Goal: Navigation & Orientation: Locate item on page

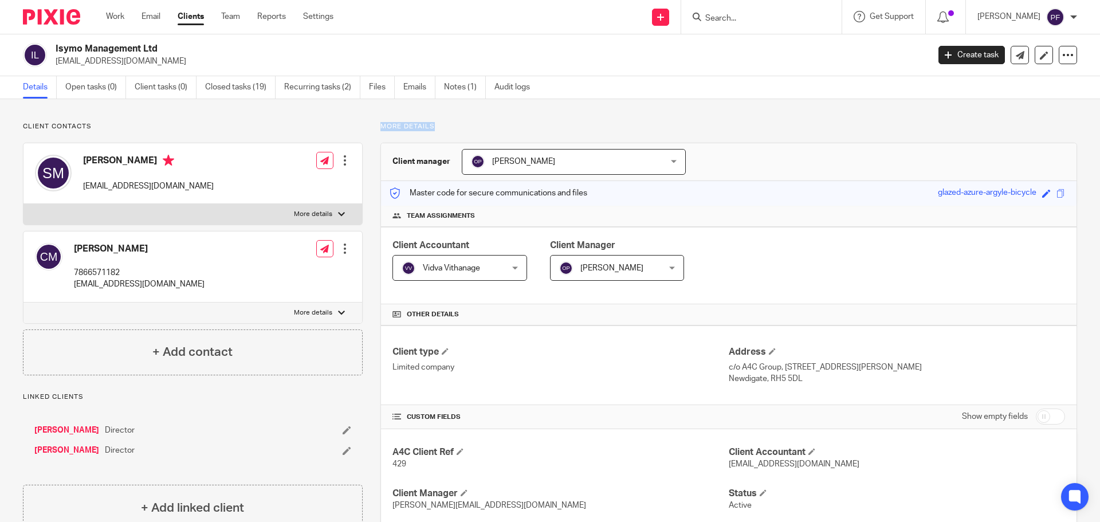
drag, startPoint x: 371, startPoint y: 129, endPoint x: 430, endPoint y: 119, distance: 59.3
drag, startPoint x: 430, startPoint y: 119, endPoint x: 369, endPoint y: 125, distance: 60.5
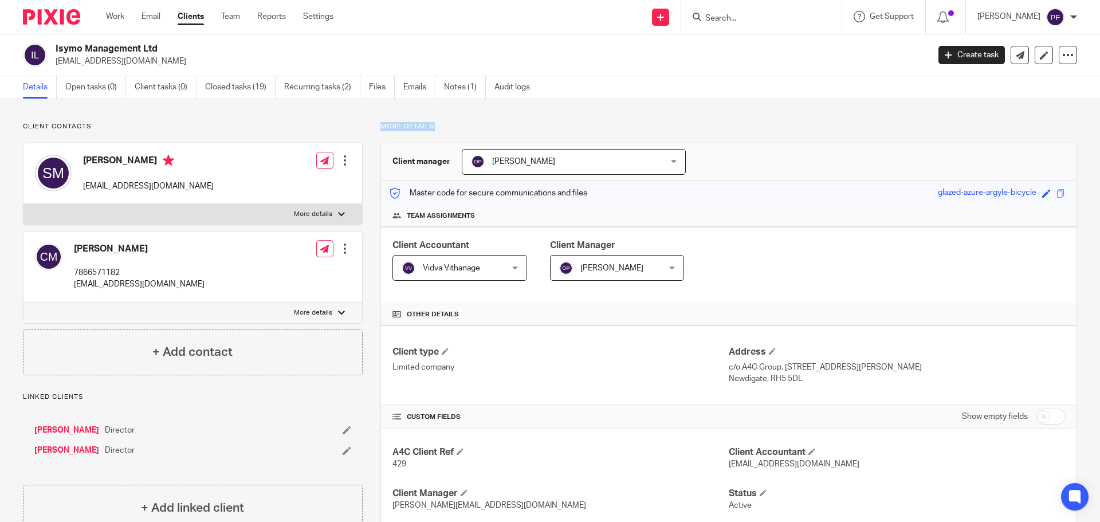
drag, startPoint x: 369, startPoint y: 125, endPoint x: 436, endPoint y: 125, distance: 67.0
click at [421, 127] on p "More details" at bounding box center [728, 126] width 696 height 9
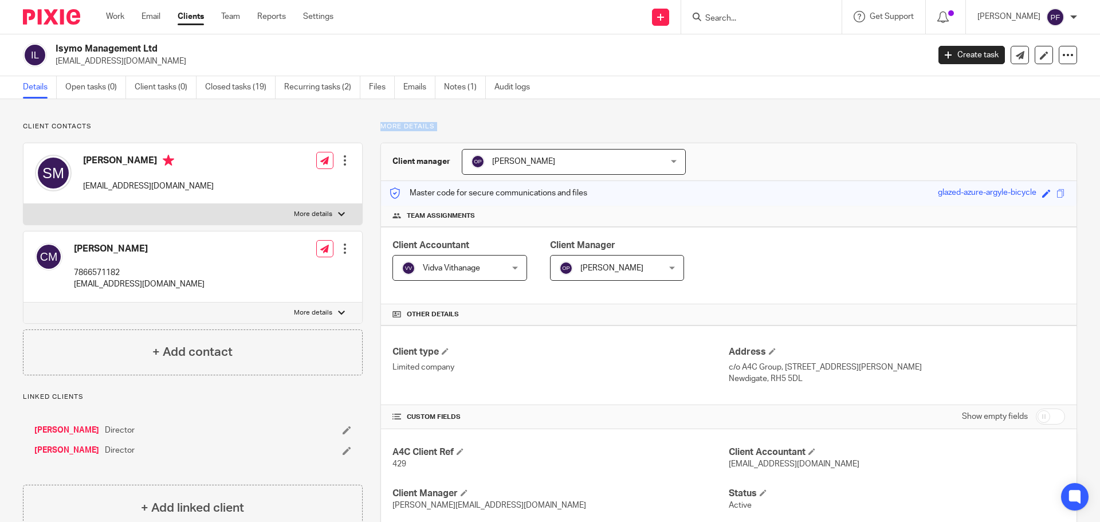
click at [421, 127] on p "More details" at bounding box center [728, 126] width 696 height 9
click at [402, 127] on p "More details" at bounding box center [728, 126] width 696 height 9
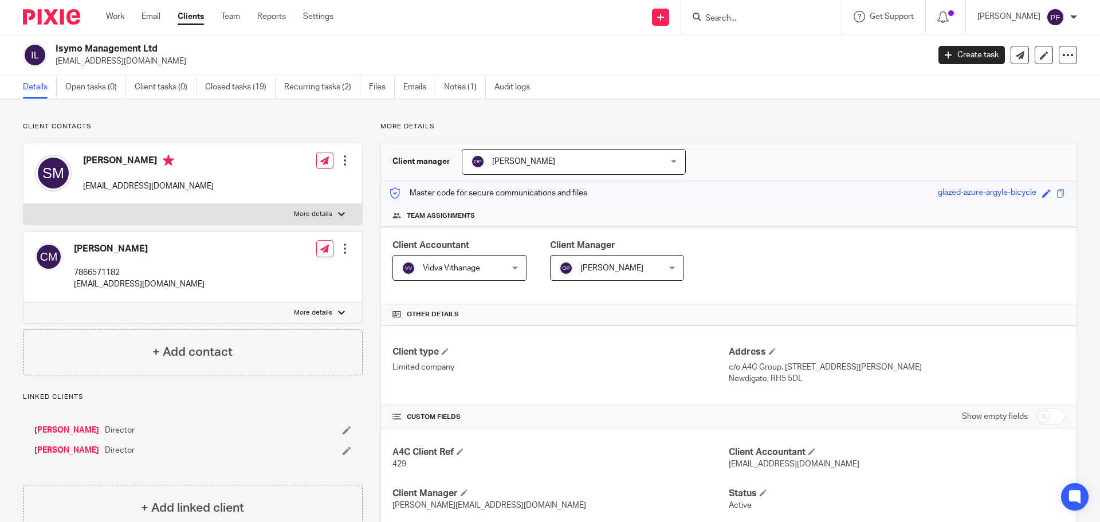
click at [402, 127] on p "More details" at bounding box center [728, 126] width 696 height 9
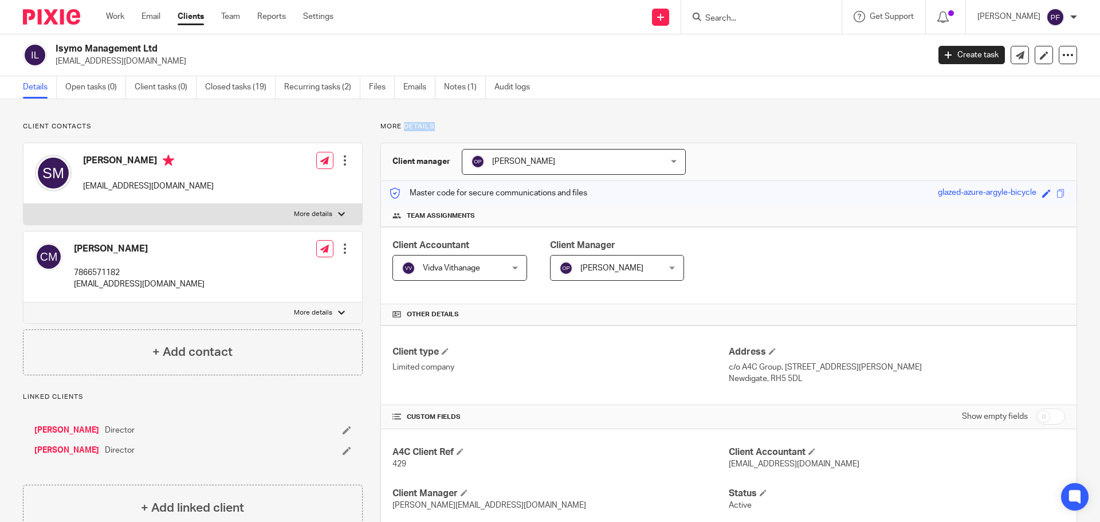
click at [402, 127] on p "More details" at bounding box center [728, 126] width 696 height 9
click at [392, 127] on p "More details" at bounding box center [728, 126] width 696 height 9
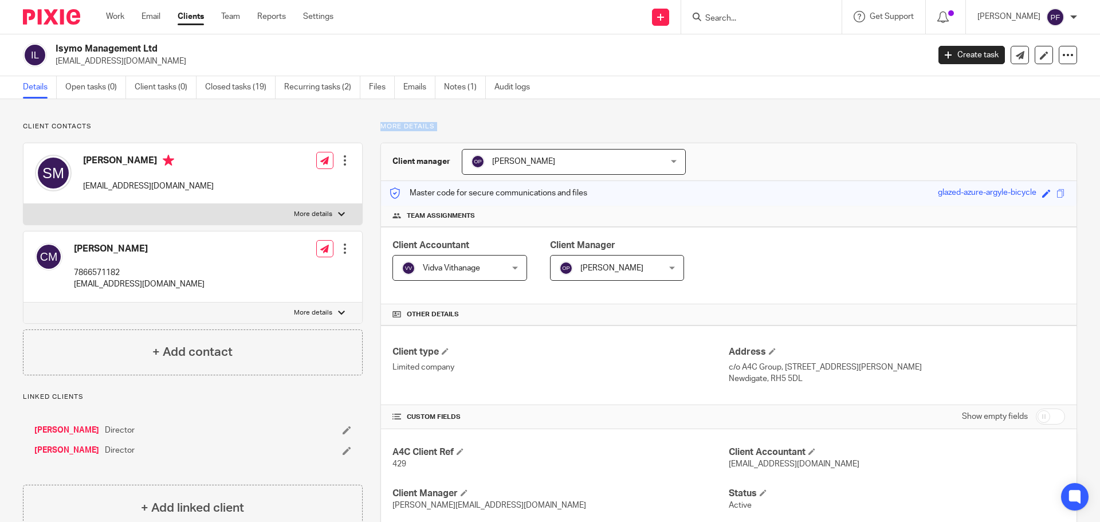
click at [392, 127] on p "More details" at bounding box center [728, 126] width 696 height 9
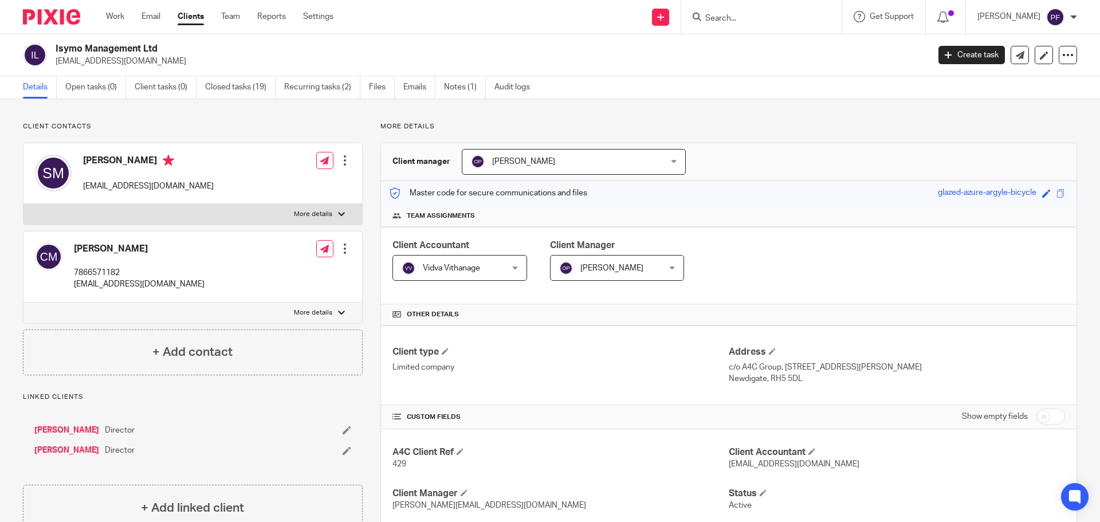
click at [392, 127] on p "More details" at bounding box center [728, 126] width 696 height 9
click at [355, 123] on p "Client contacts" at bounding box center [193, 126] width 340 height 9
